Goal: Task Accomplishment & Management: Use online tool/utility

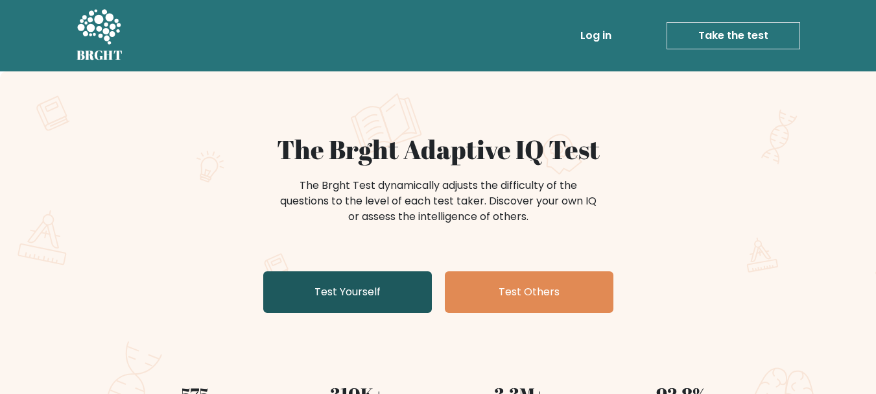
click at [309, 295] on link "Test Yourself" at bounding box center [347, 292] width 169 height 42
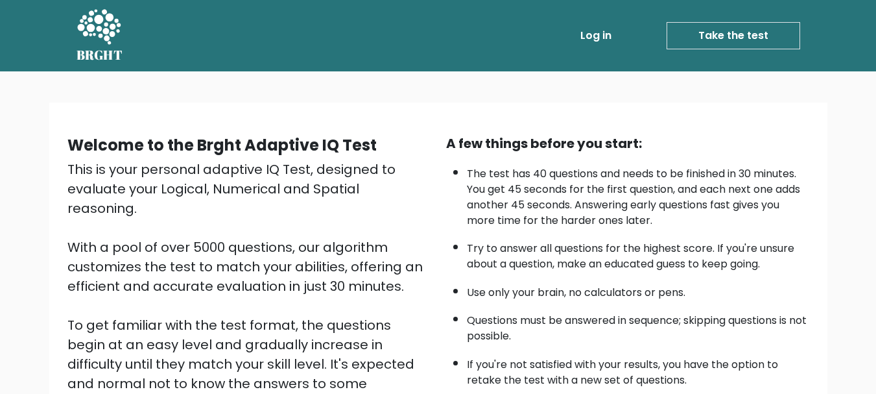
scroll to position [195, 0]
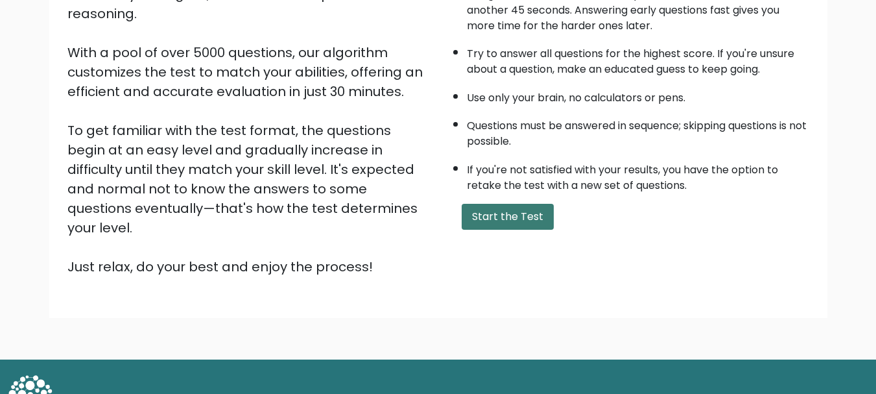
click at [515, 221] on button "Start the Test" at bounding box center [508, 217] width 92 height 26
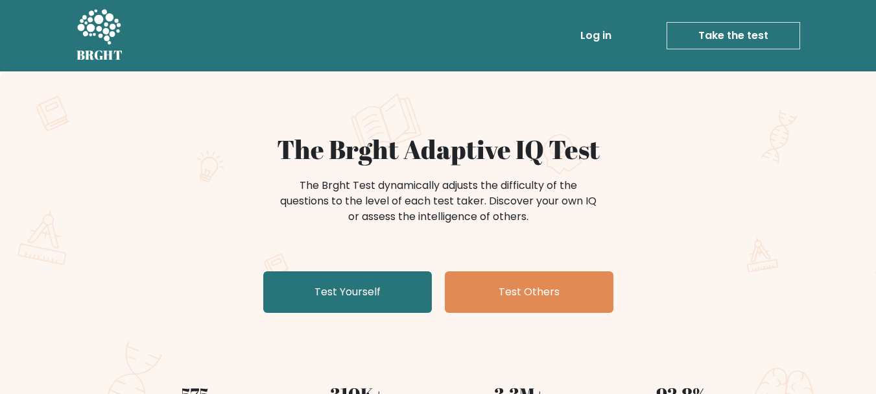
click at [770, 27] on link "Take the test" at bounding box center [734, 35] width 134 height 27
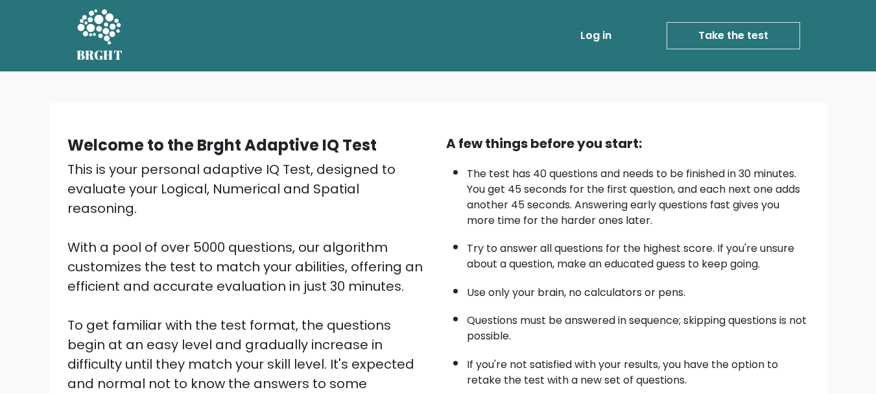
scroll to position [195, 0]
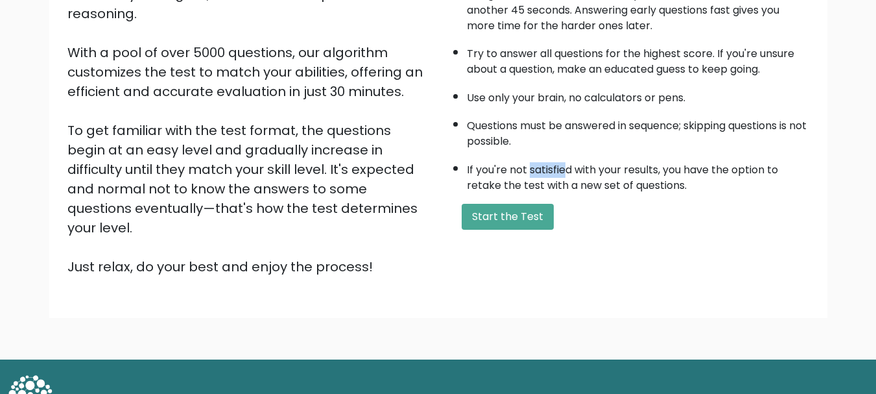
drag, startPoint x: 528, startPoint y: 172, endPoint x: 568, endPoint y: 173, distance: 40.2
click at [568, 173] on li "If you're not satisfied with your results, you have the option to retake the te…" at bounding box center [638, 175] width 342 height 38
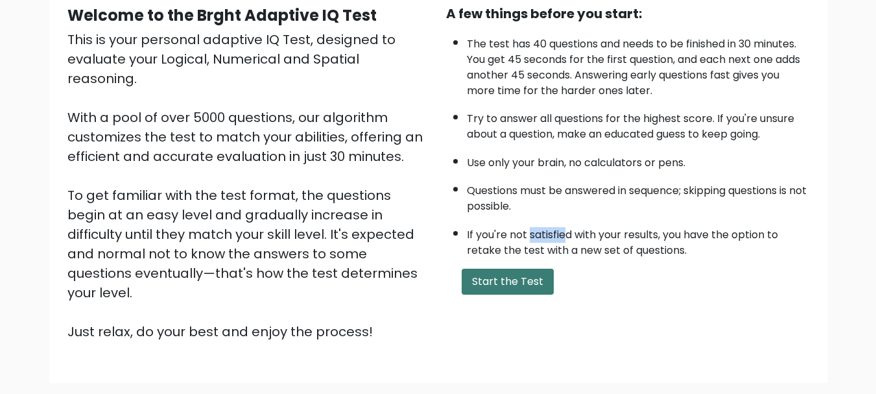
click at [509, 284] on button "Start the Test" at bounding box center [508, 282] width 92 height 26
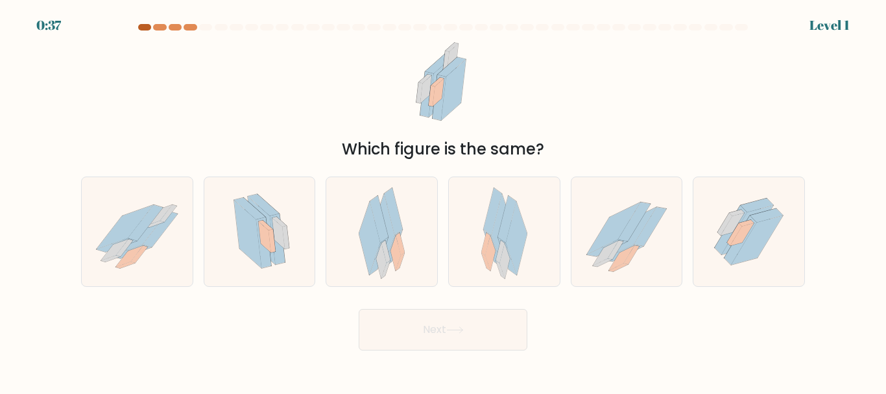
click at [147, 26] on div at bounding box center [144, 27] width 13 height 6
click at [167, 23] on div "0:37 Level 1" at bounding box center [443, 17] width 886 height 35
click at [215, 34] on div at bounding box center [442, 30] width 739 height 12
click at [672, 150] on div "Which figure is the same?" at bounding box center [443, 149] width 708 height 23
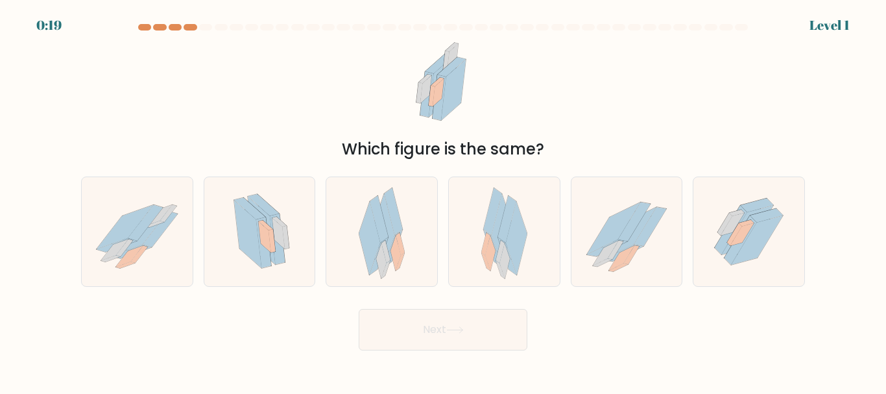
click at [842, 24] on form at bounding box center [443, 187] width 886 height 326
click at [187, 29] on div at bounding box center [190, 27] width 13 height 6
click at [169, 28] on div at bounding box center [175, 27] width 13 height 6
click at [234, 25] on div at bounding box center [236, 27] width 13 height 6
click at [231, 25] on div at bounding box center [236, 27] width 13 height 6
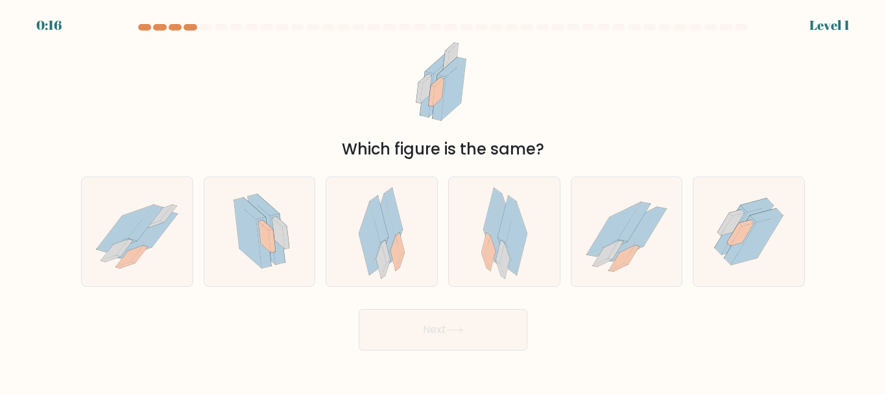
drag, startPoint x: 231, startPoint y: 25, endPoint x: 175, endPoint y: 23, distance: 55.8
click at [178, 23] on body "0:16 Level 1" at bounding box center [443, 197] width 886 height 394
click at [175, 23] on div "0:16 Level 1" at bounding box center [443, 17] width 886 height 35
drag, startPoint x: 327, startPoint y: 56, endPoint x: 695, endPoint y: 84, distance: 369.5
click at [606, 97] on body "0:15 Level 1" at bounding box center [443, 197] width 886 height 394
